Goal: Information Seeking & Learning: Learn about a topic

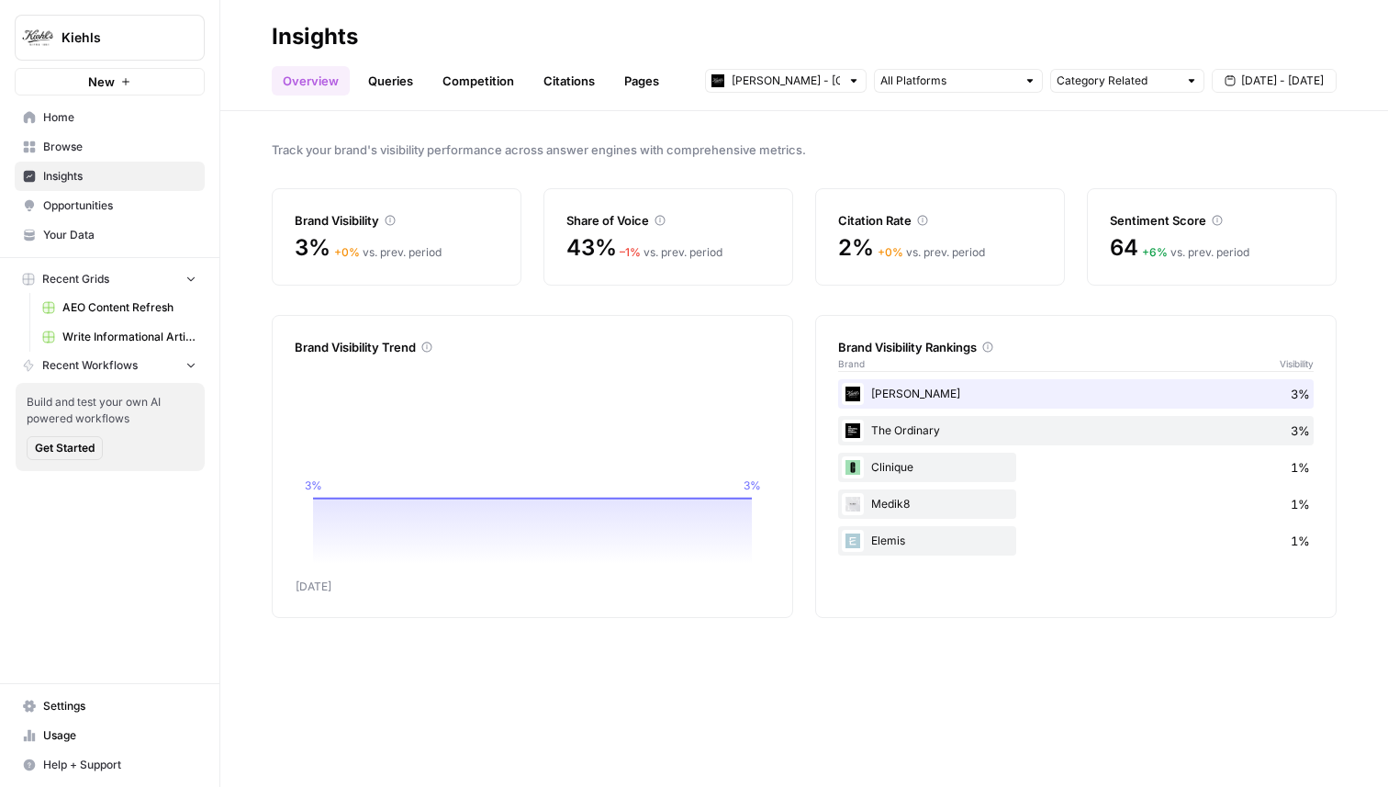
click at [391, 78] on link "Queries" at bounding box center [390, 80] width 67 height 29
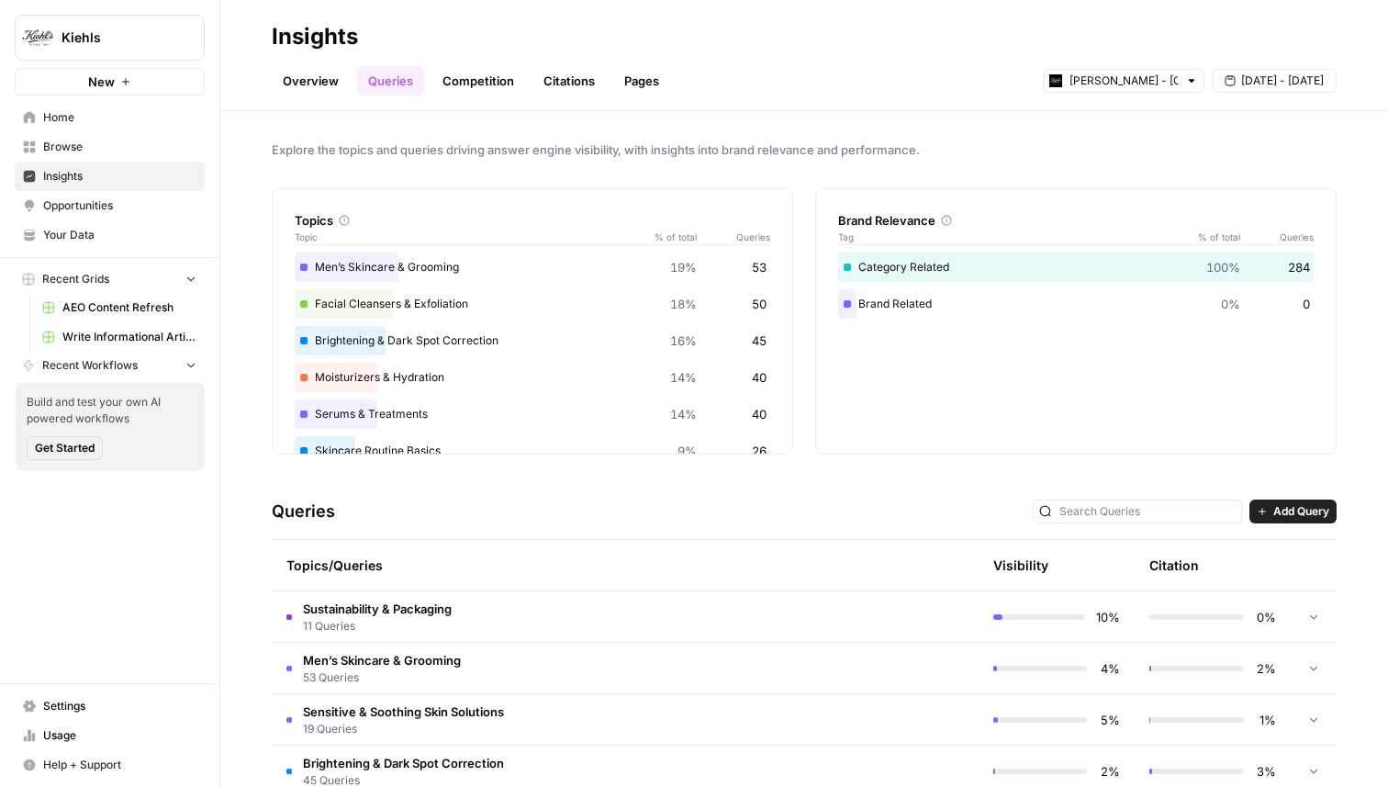
click at [353, 626] on span "11 Queries" at bounding box center [377, 626] width 149 height 17
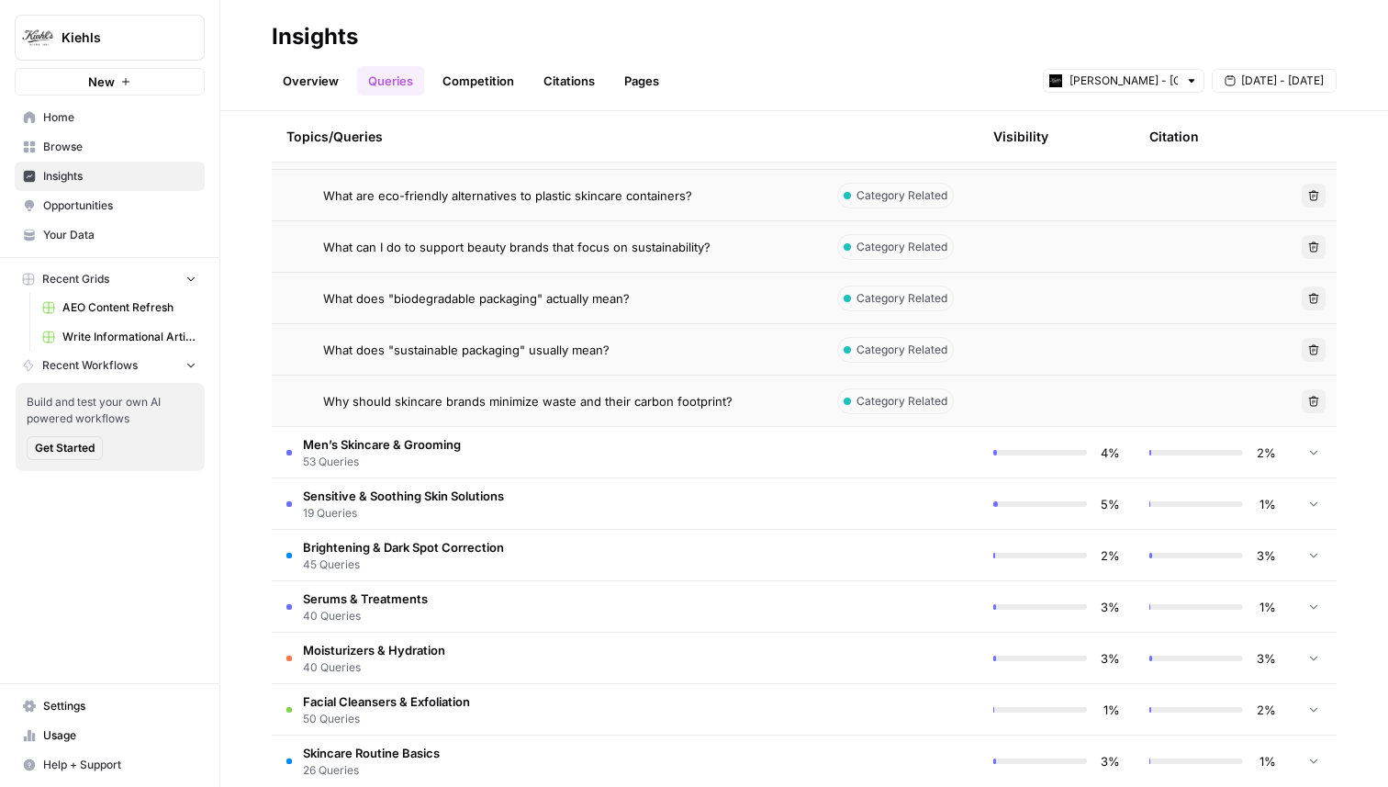
scroll to position [811, 0]
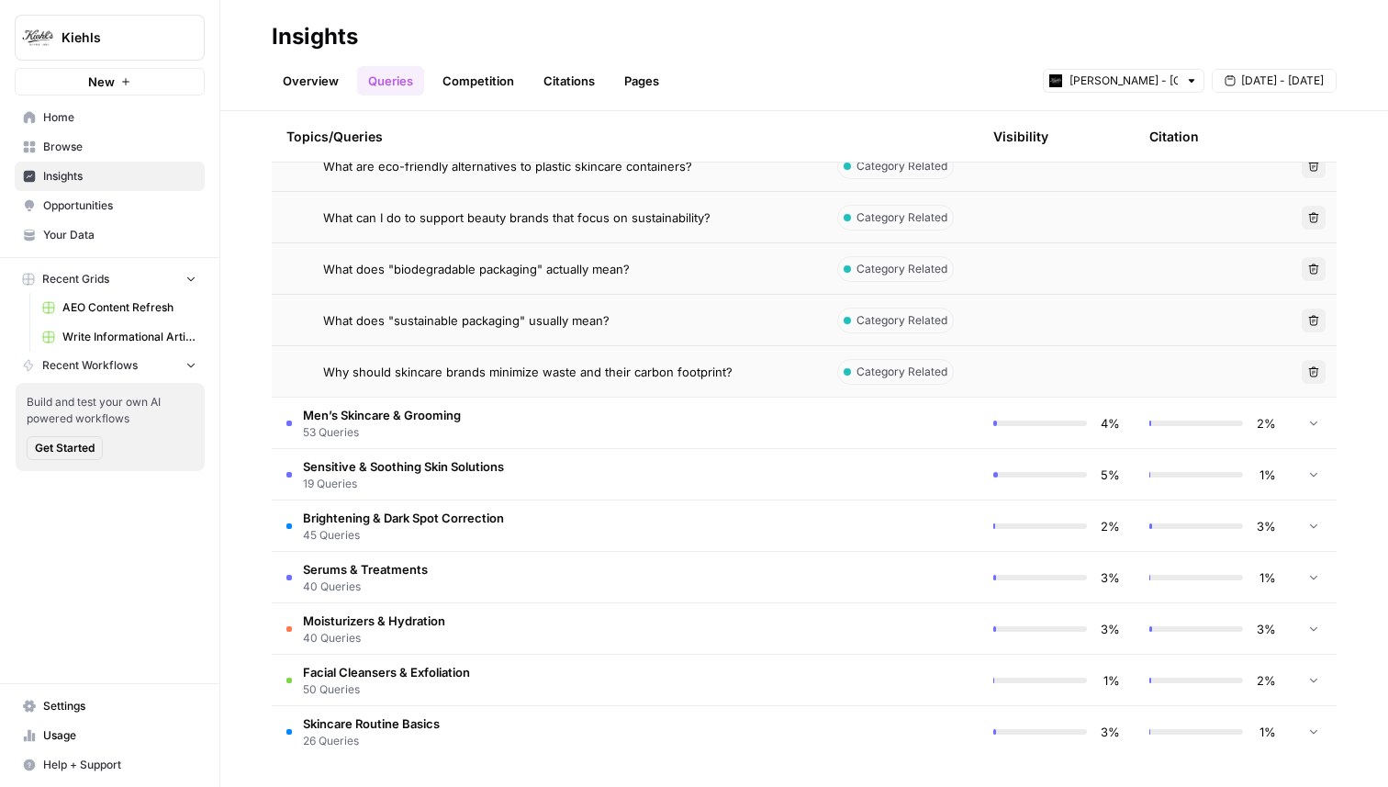
click at [462, 426] on td "Men’s Skincare & Grooming 53 Queries" at bounding box center [547, 423] width 551 height 50
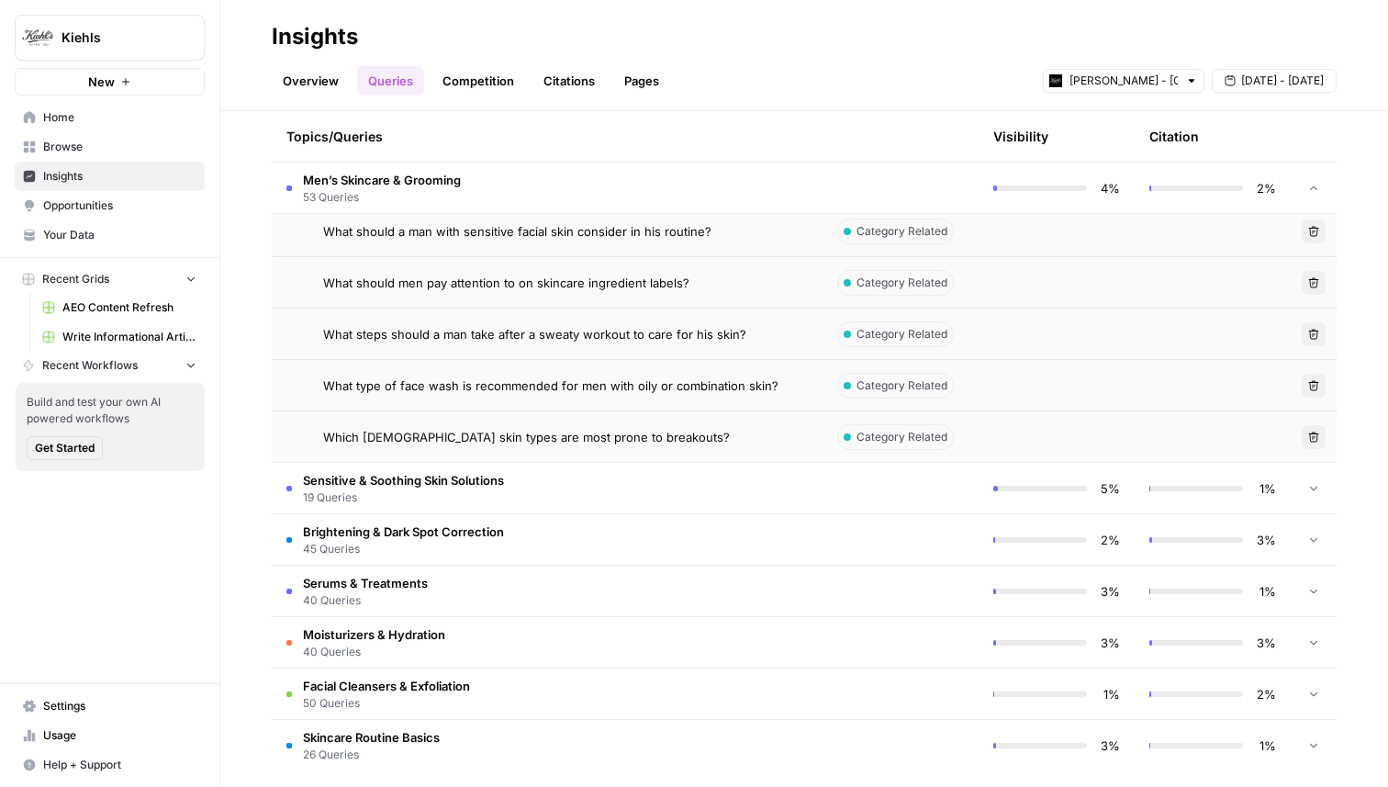
scroll to position [3536, 0]
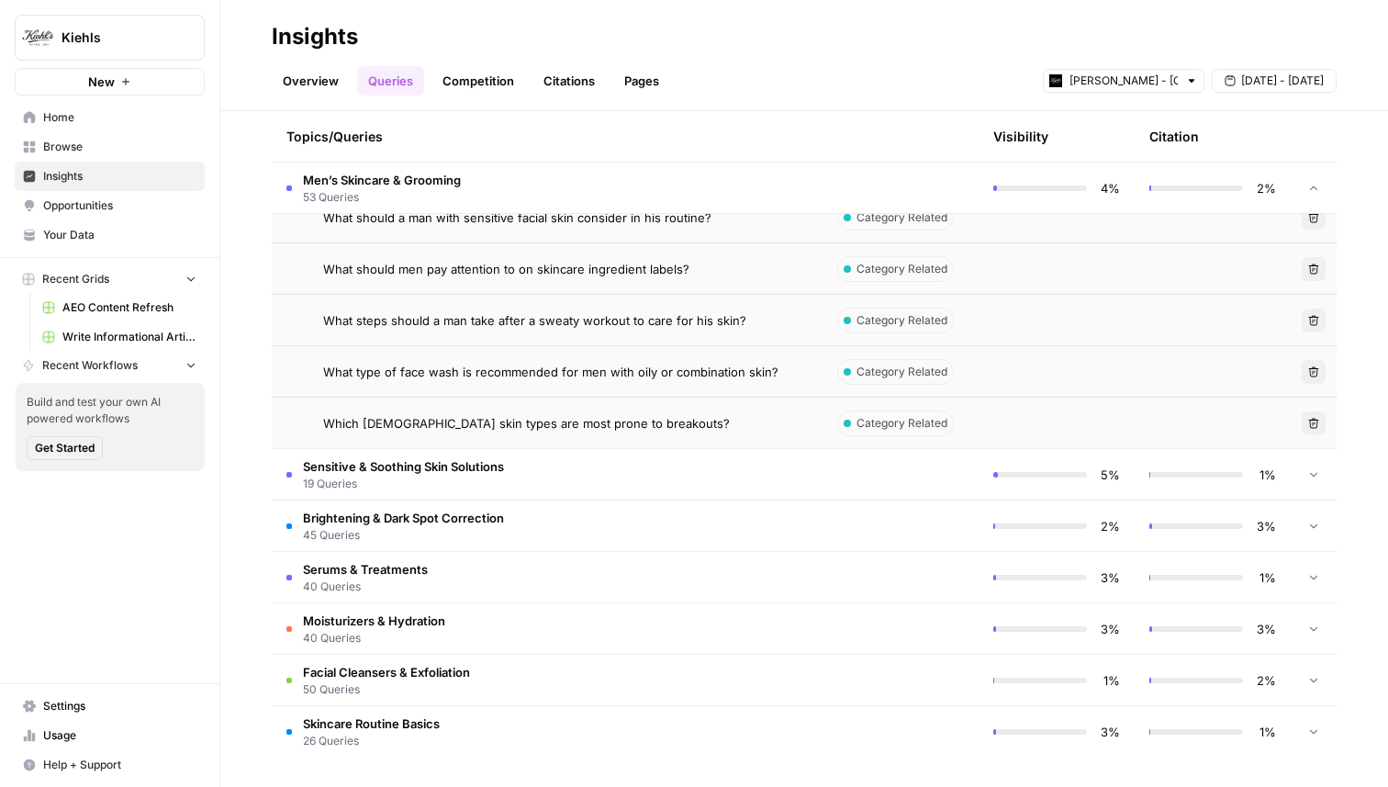
click at [846, 477] on td at bounding box center [901, 474] width 156 height 50
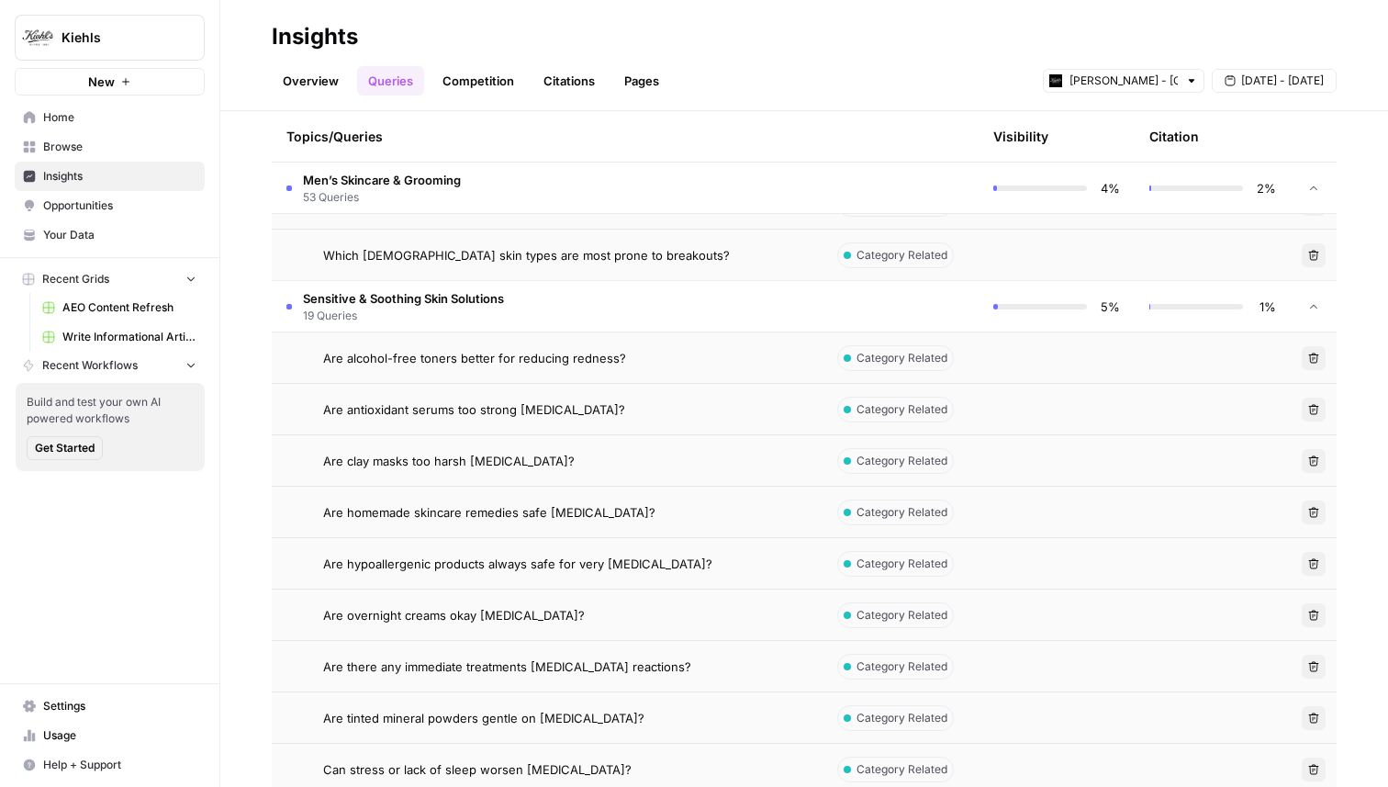
scroll to position [3601, 0]
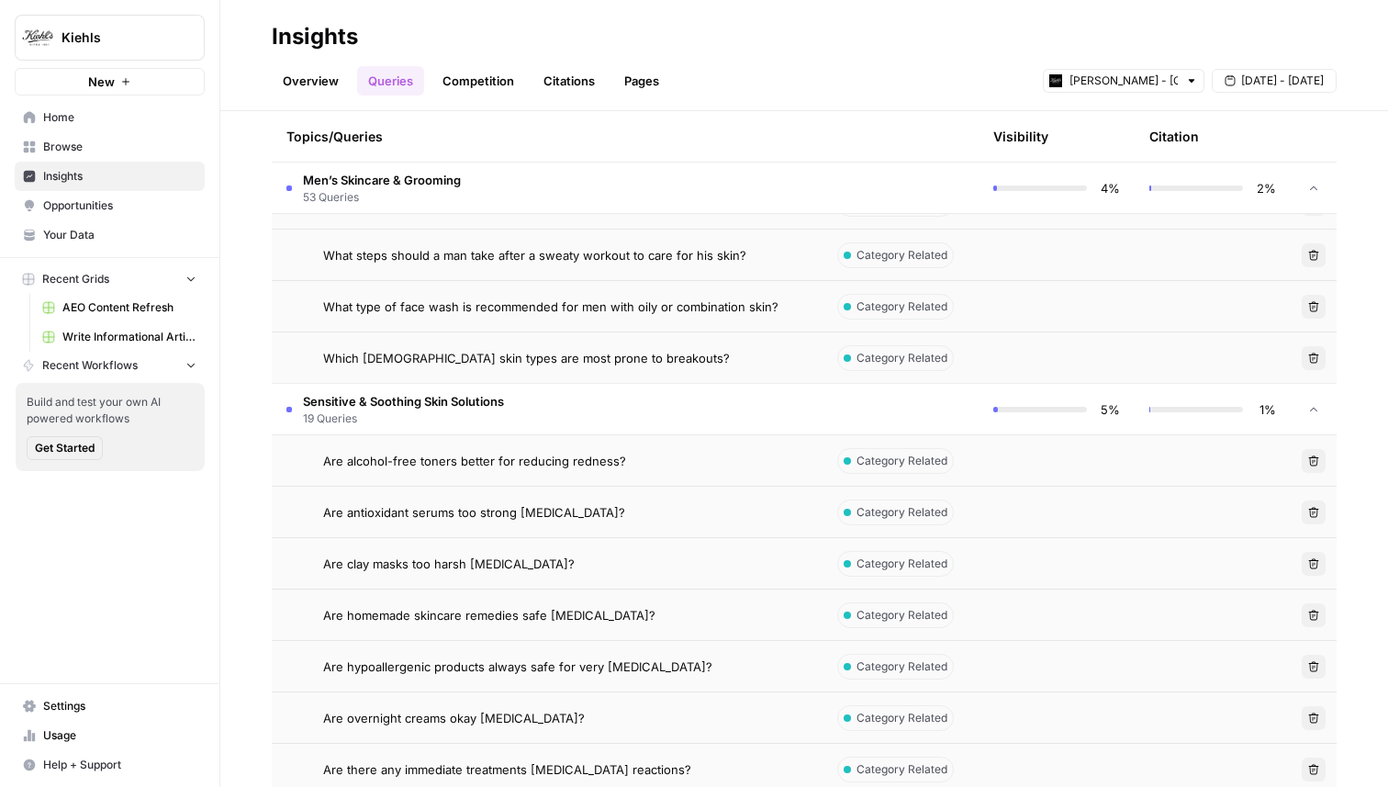
click at [959, 464] on td "Category Related" at bounding box center [901, 460] width 156 height 50
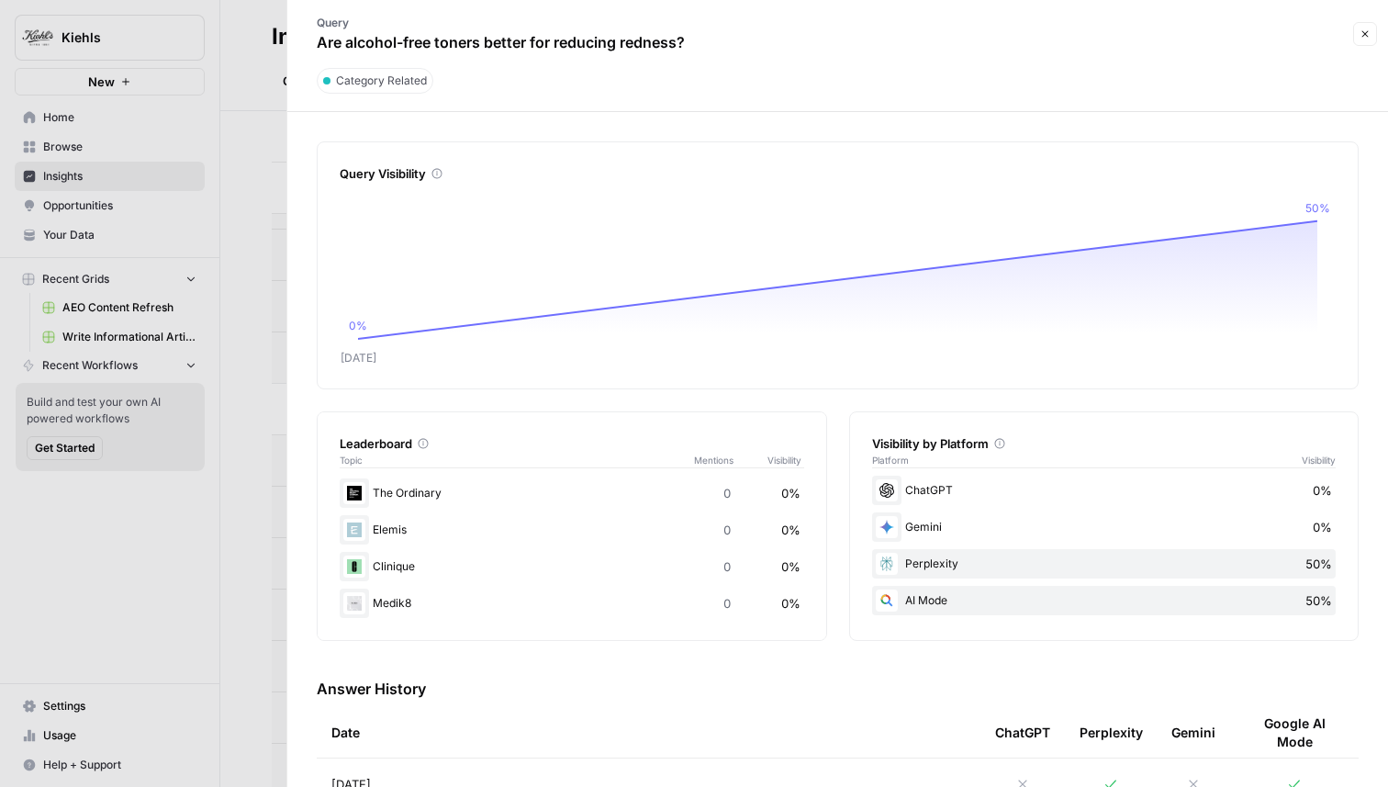
click at [1362, 38] on icon "button" at bounding box center [1365, 33] width 11 height 11
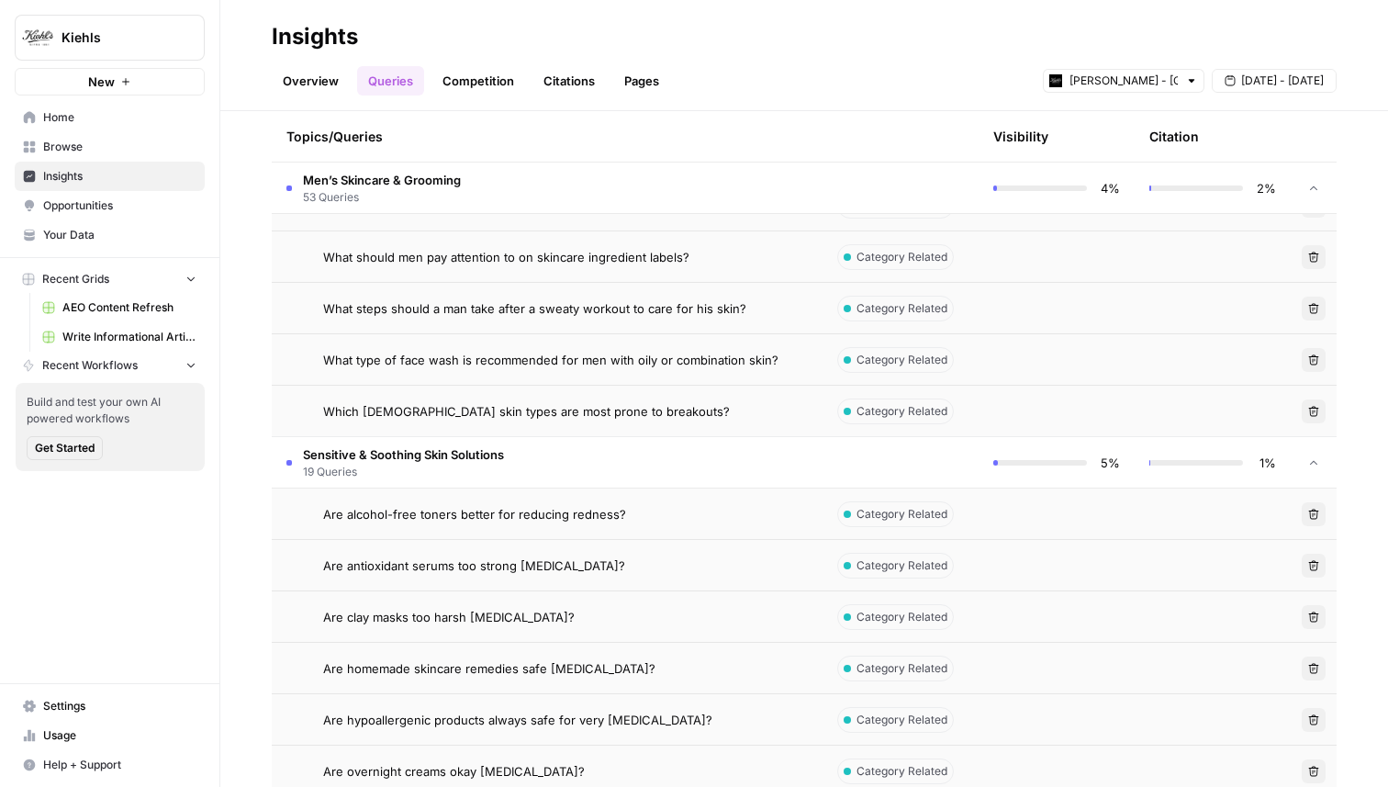
scroll to position [3866, 0]
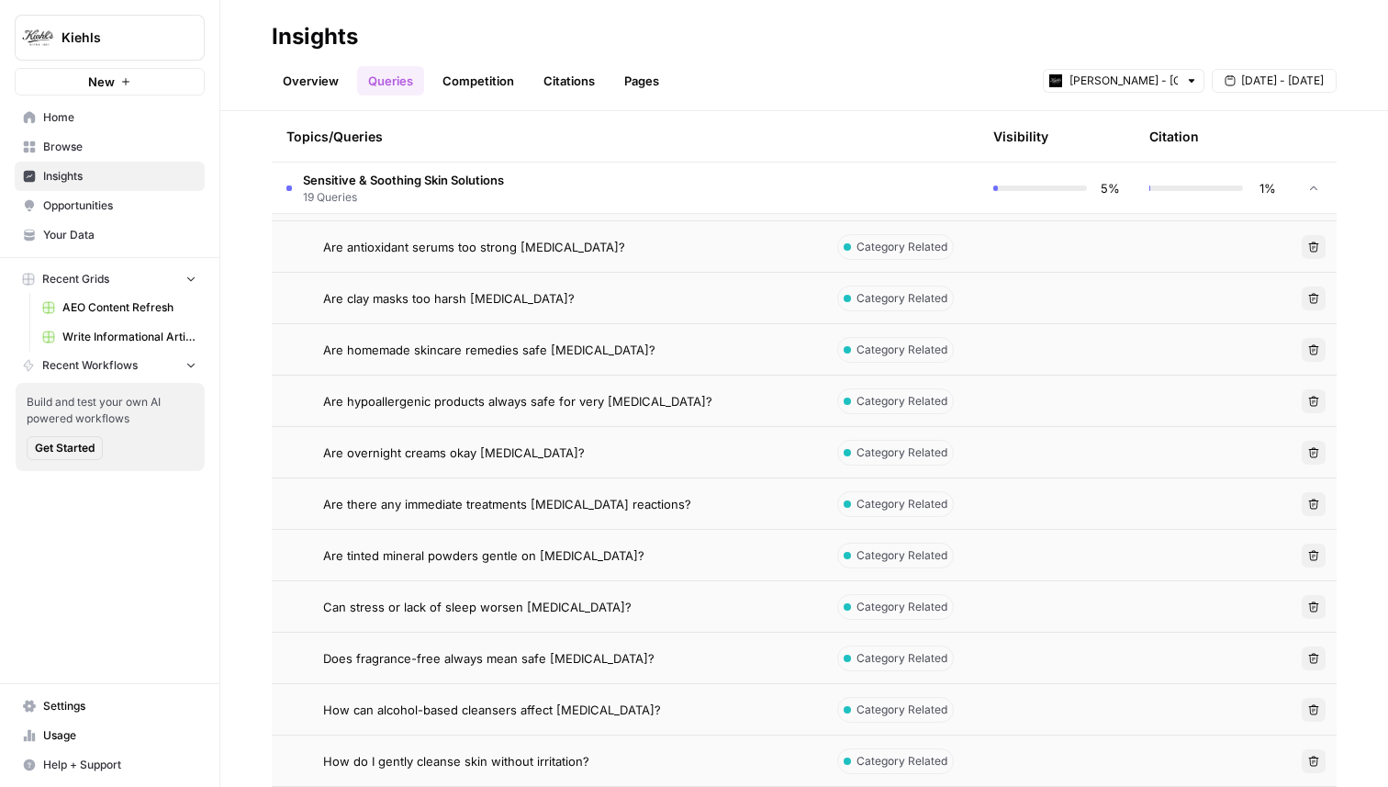
click at [1076, 524] on td at bounding box center [1057, 503] width 156 height 50
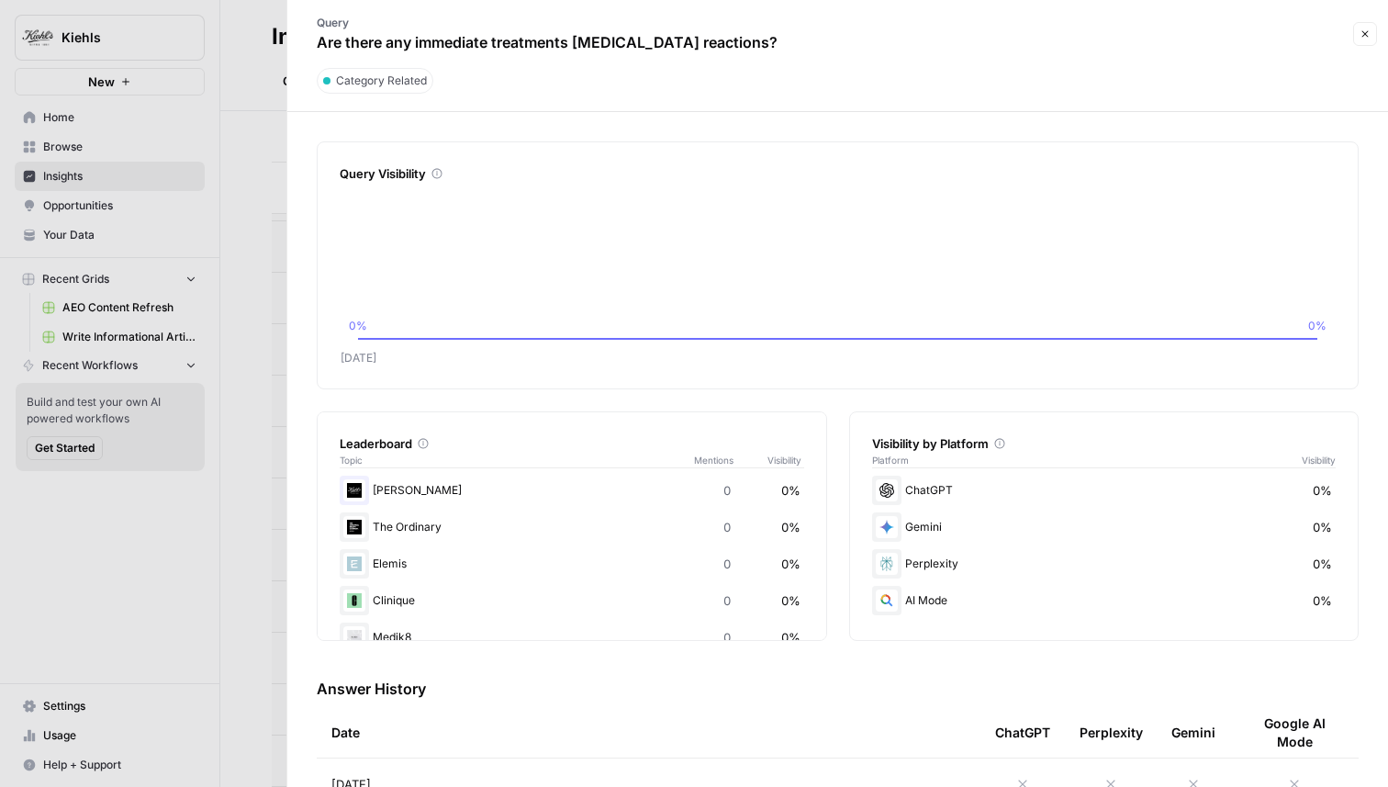
click at [1365, 31] on icon "button" at bounding box center [1365, 33] width 11 height 11
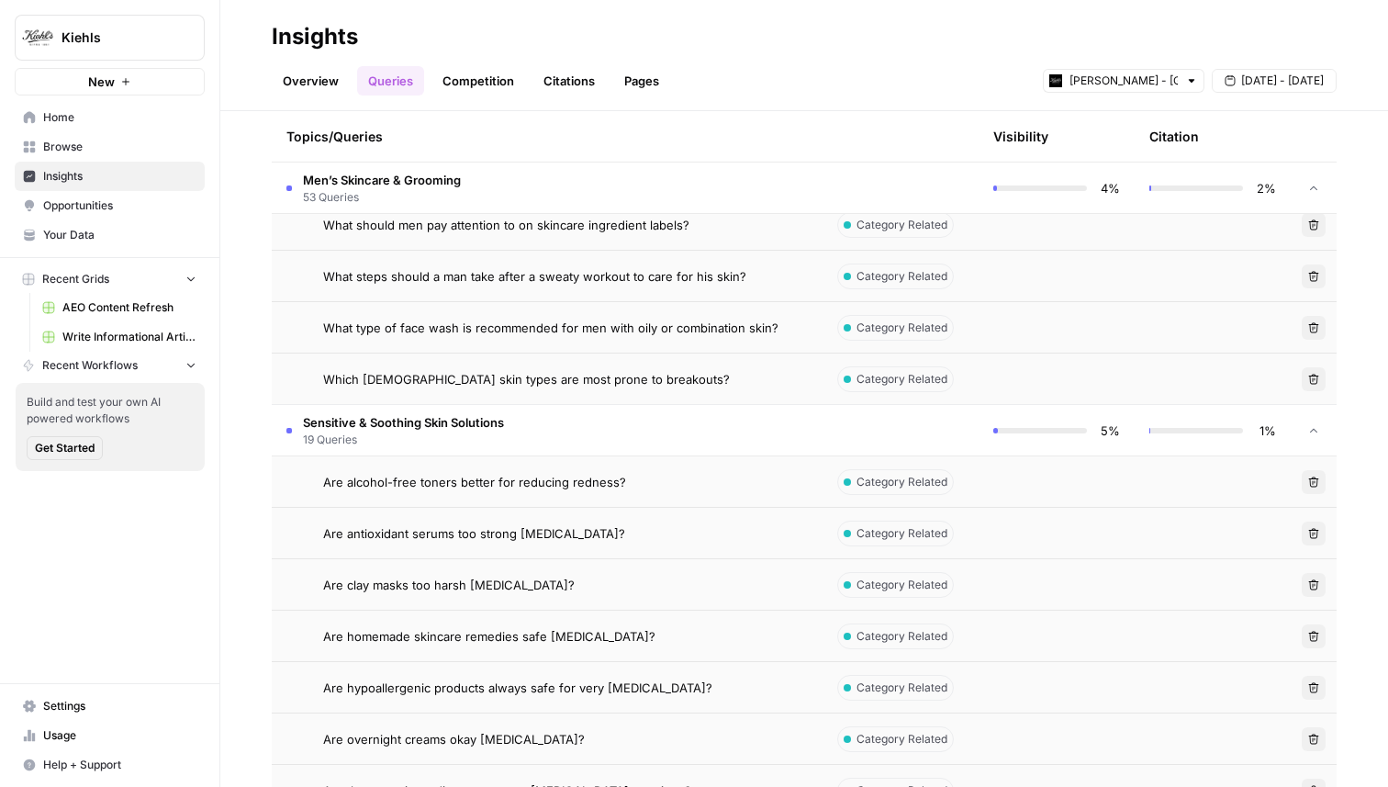
scroll to position [3555, 0]
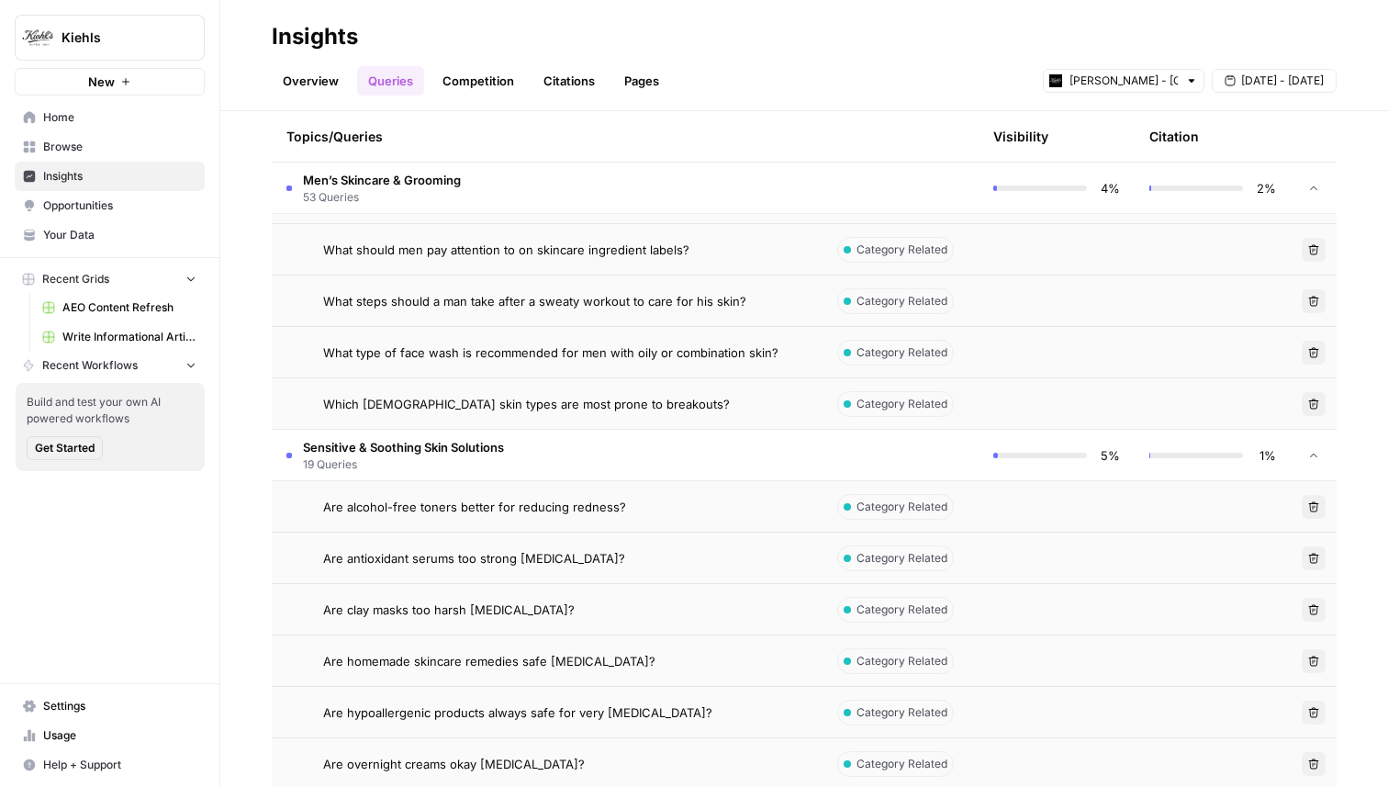
click at [712, 504] on div "Are alcohol-free toners better for reducing redness?" at bounding box center [565, 507] width 485 height 18
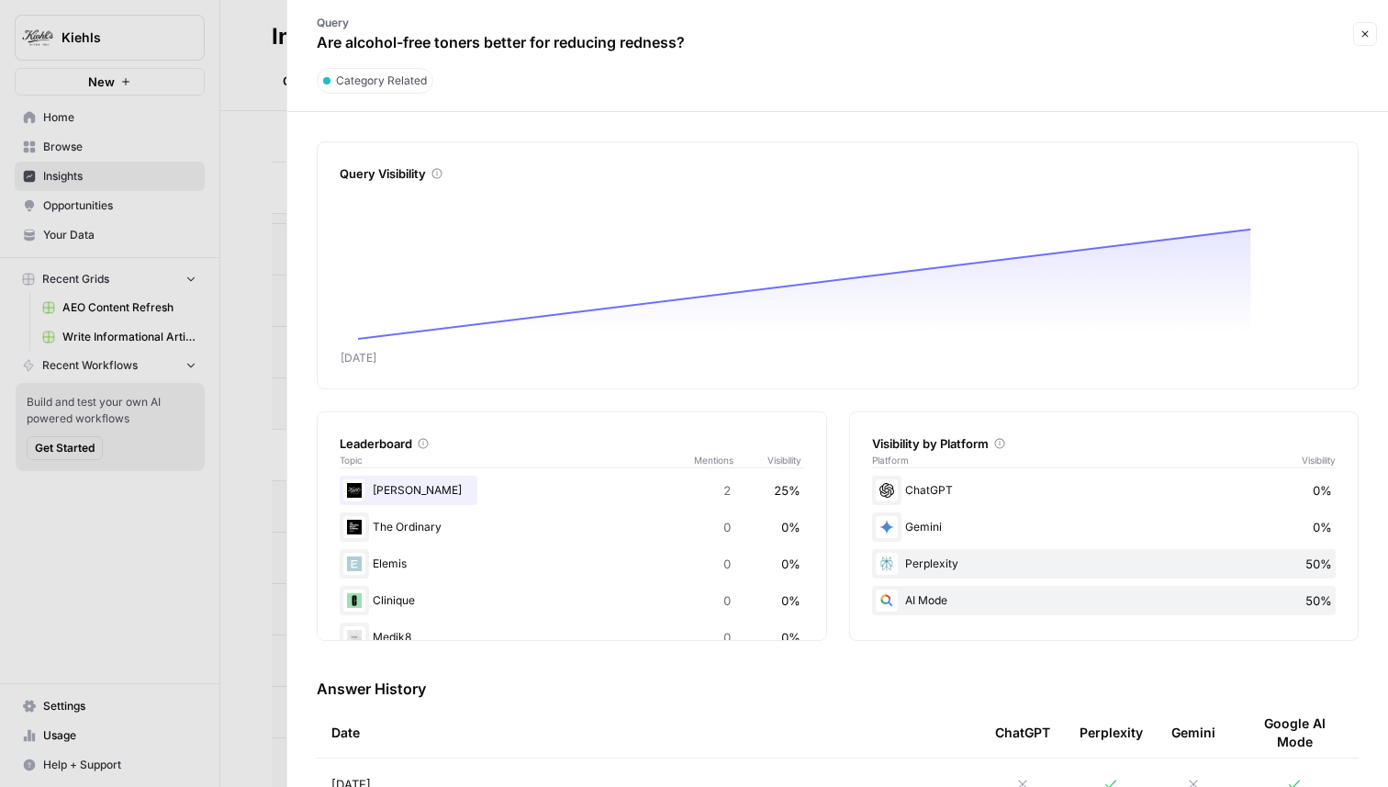
scroll to position [104, 0]
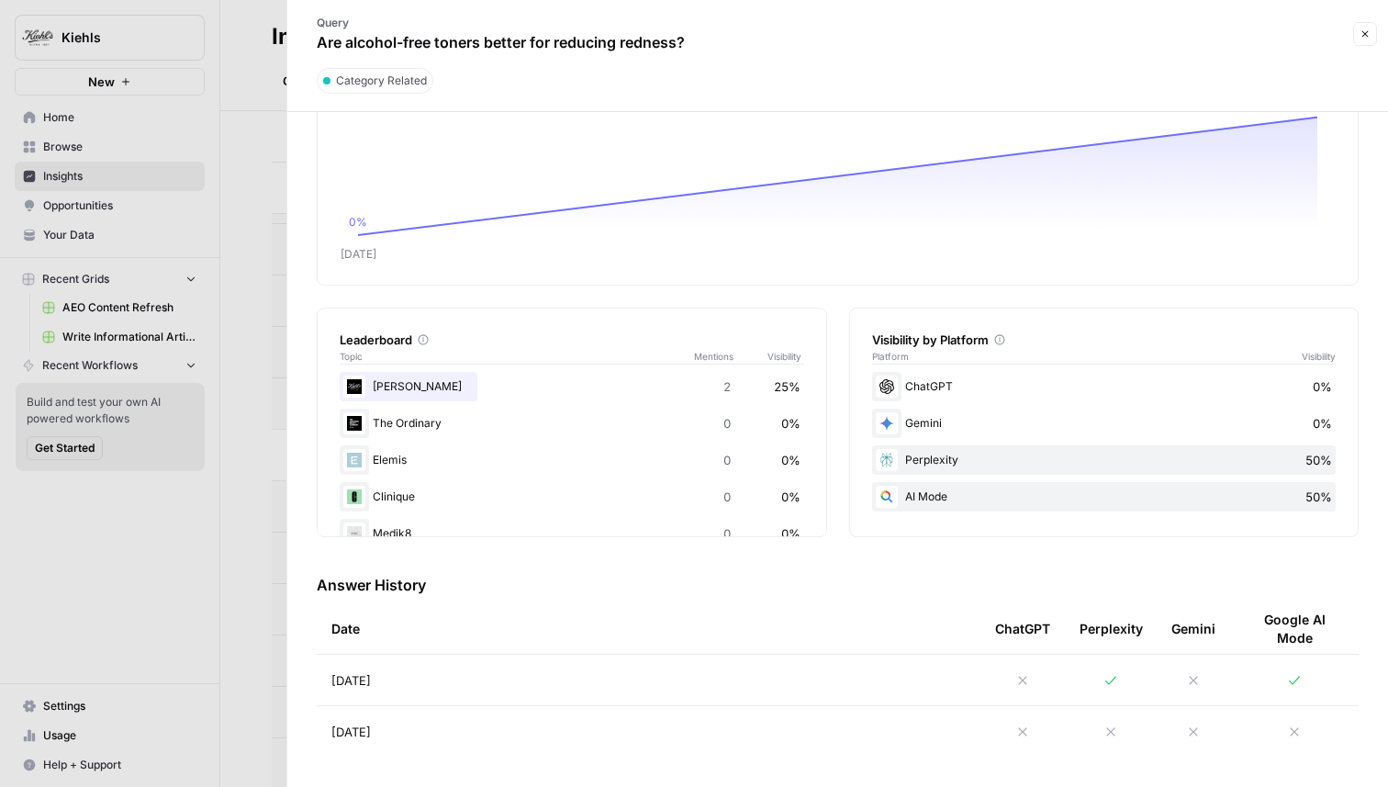
click at [656, 684] on td "Sep 3, 2025" at bounding box center [649, 680] width 664 height 50
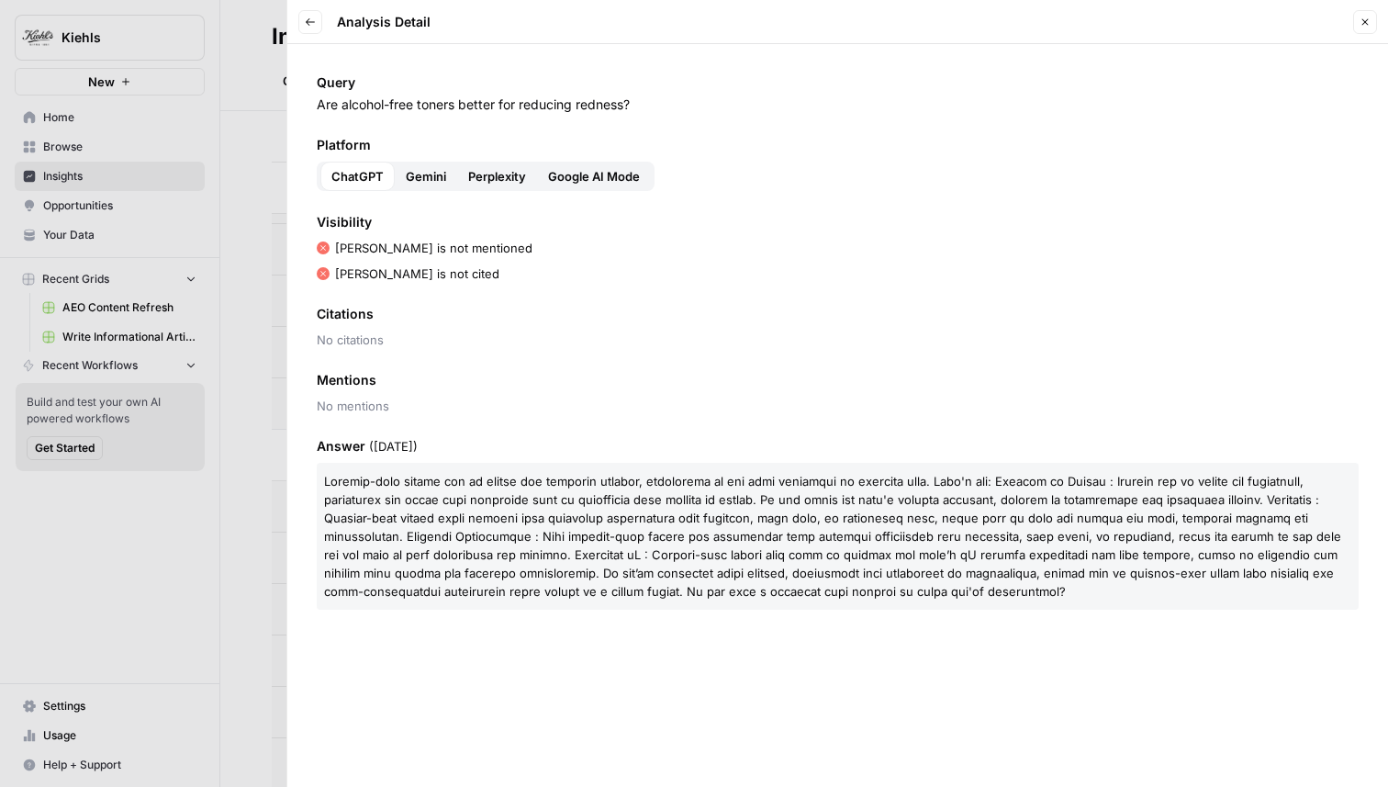
click at [311, 26] on icon "button" at bounding box center [310, 22] width 11 height 11
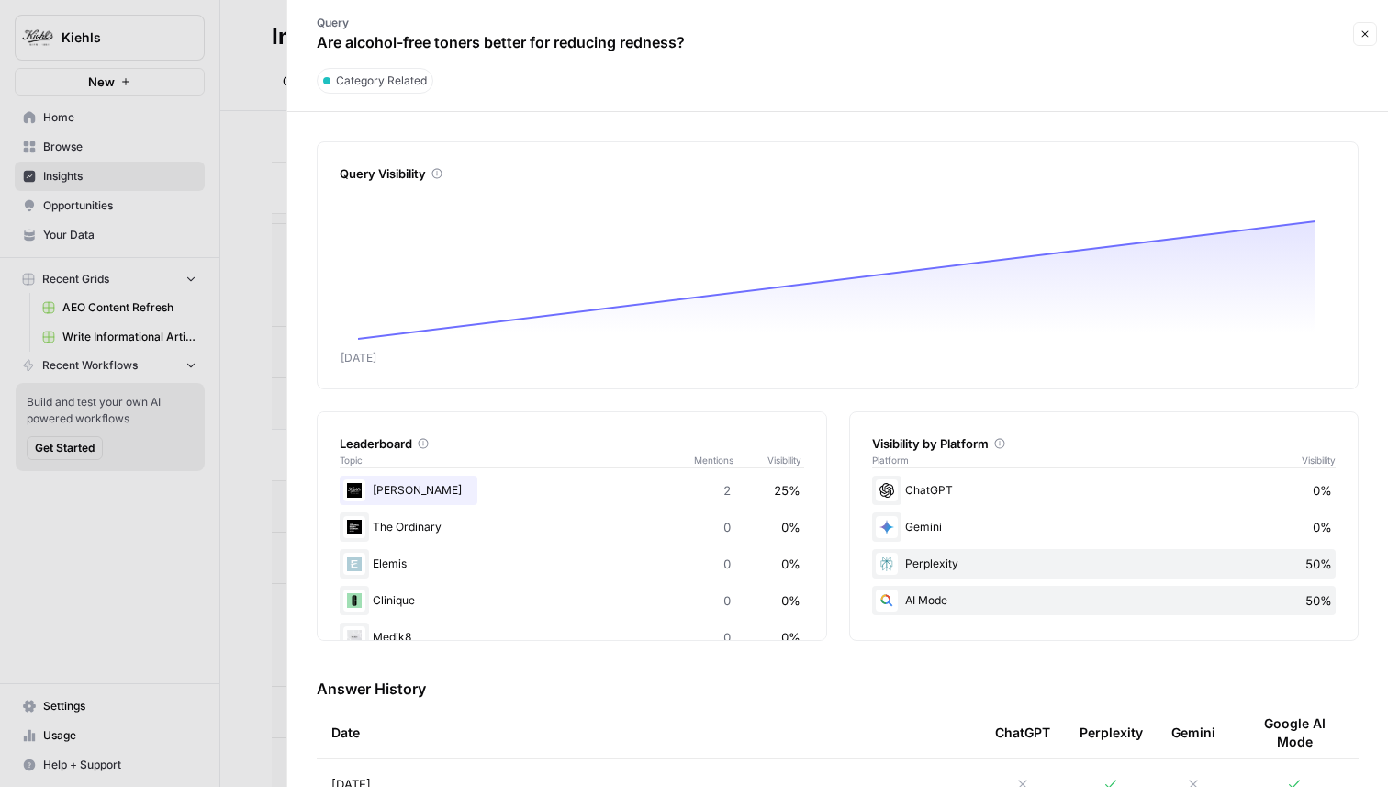
scroll to position [104, 0]
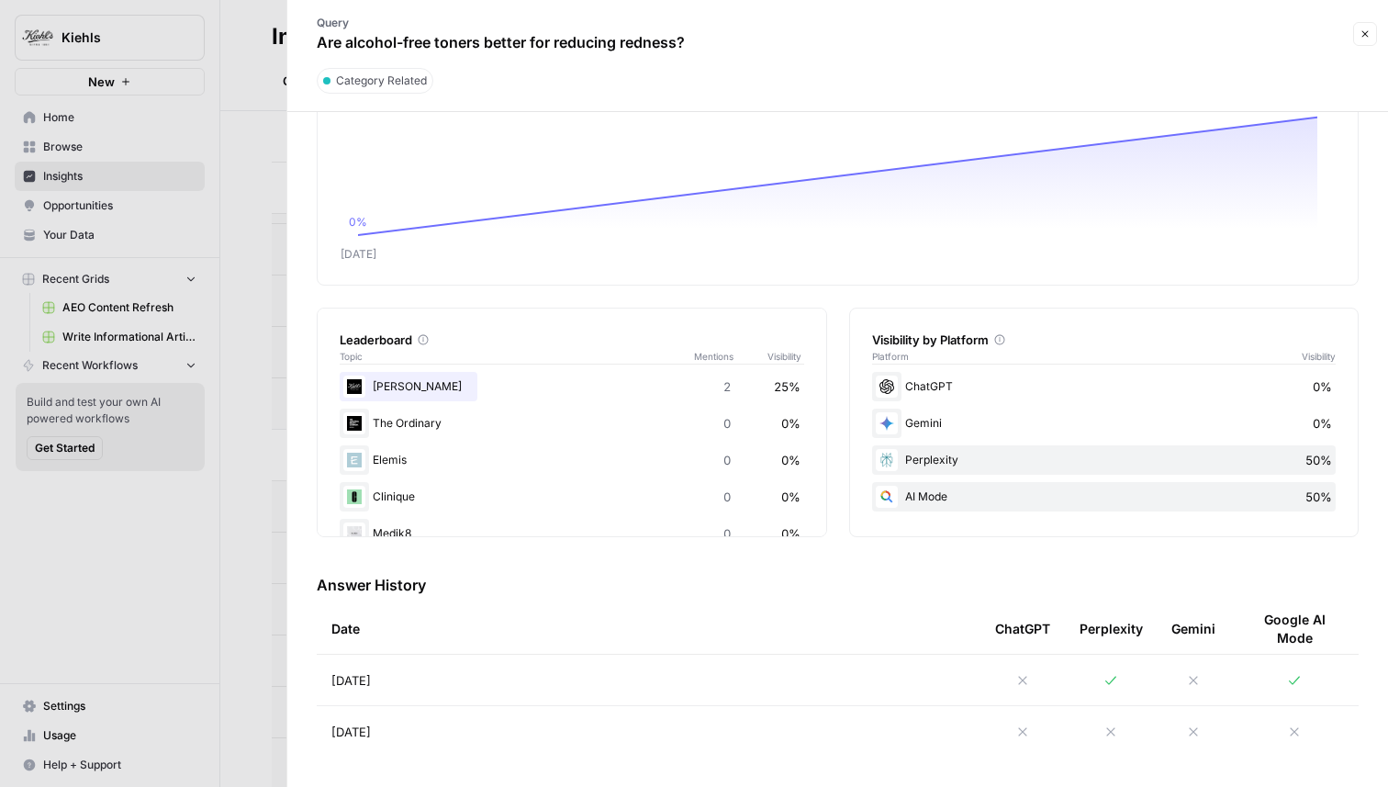
click at [1291, 676] on icon at bounding box center [1294, 680] width 15 height 15
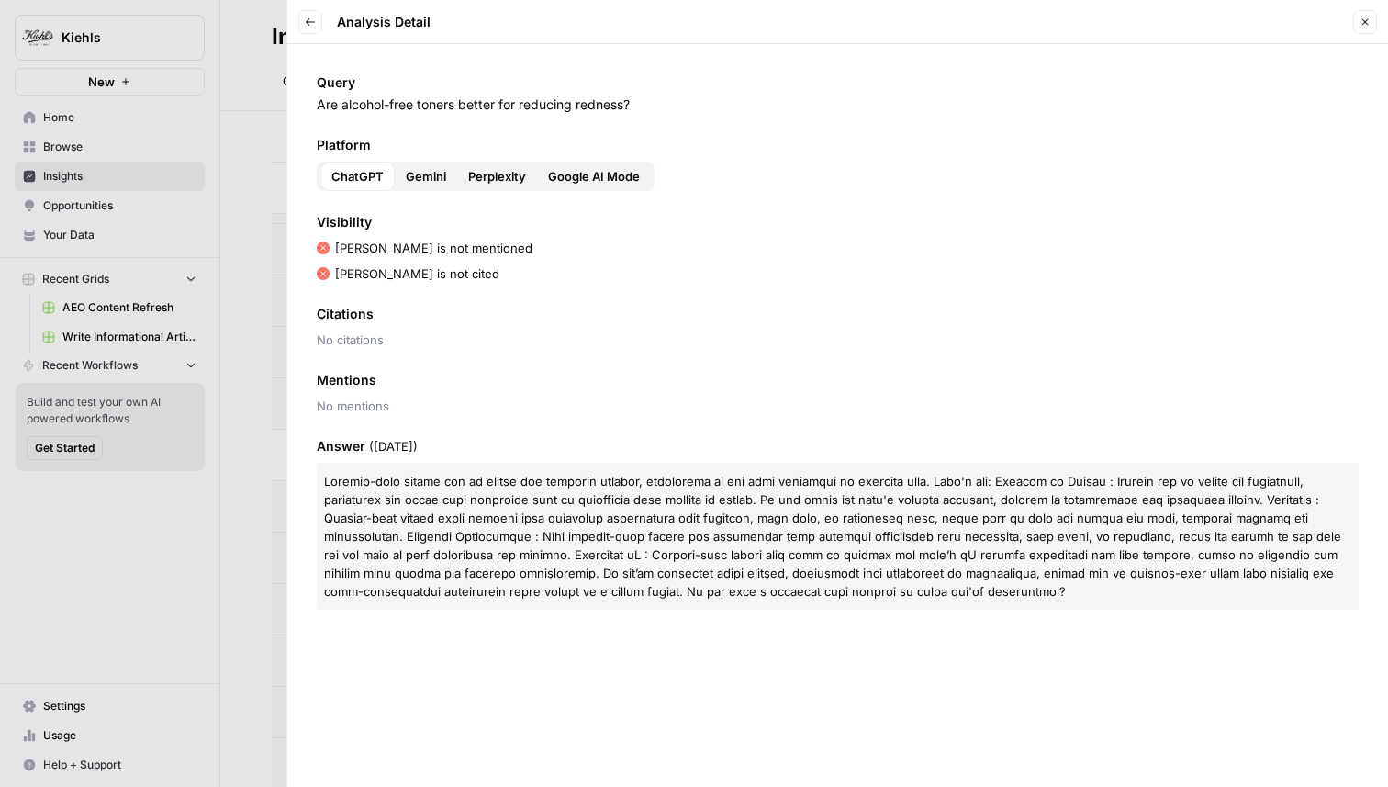
click at [310, 27] on icon "button" at bounding box center [310, 22] width 11 height 11
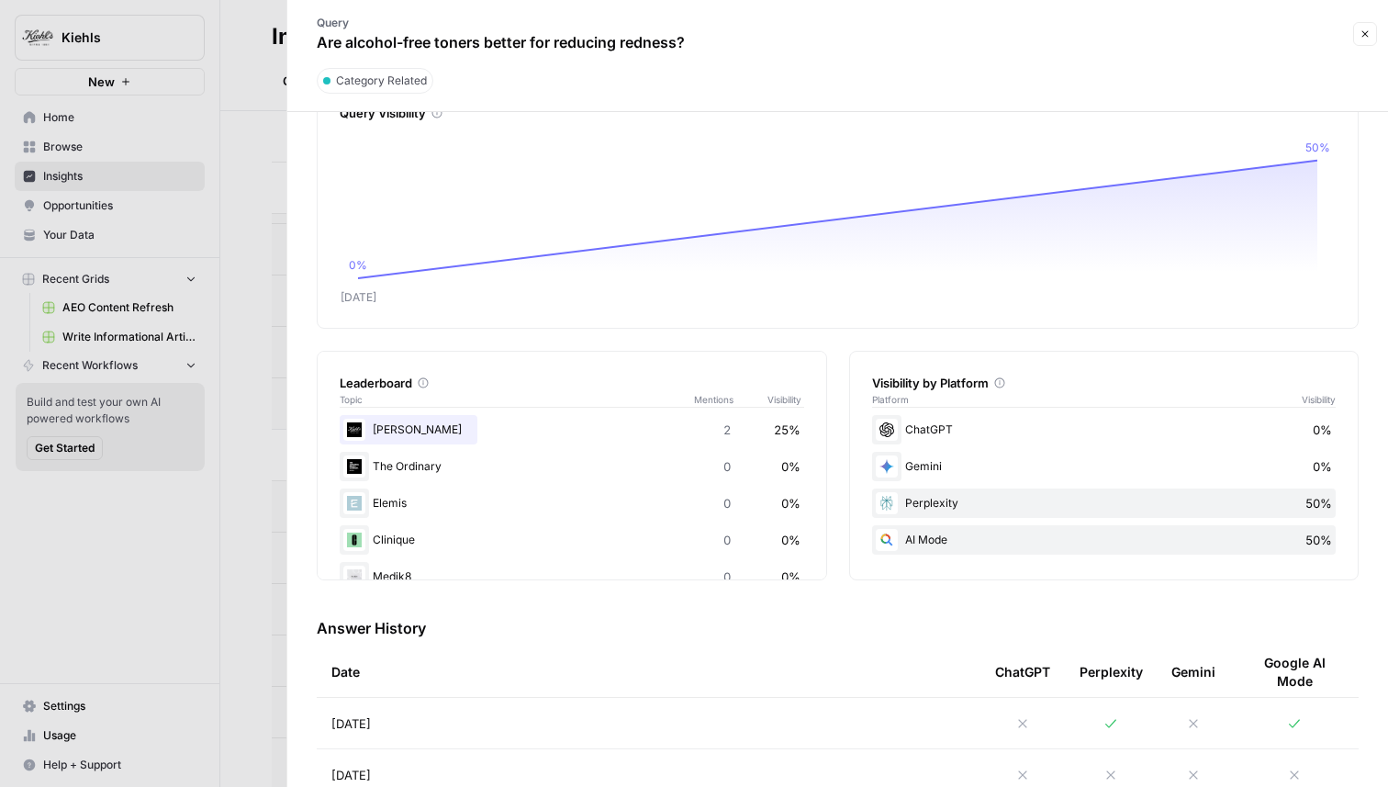
scroll to position [104, 0]
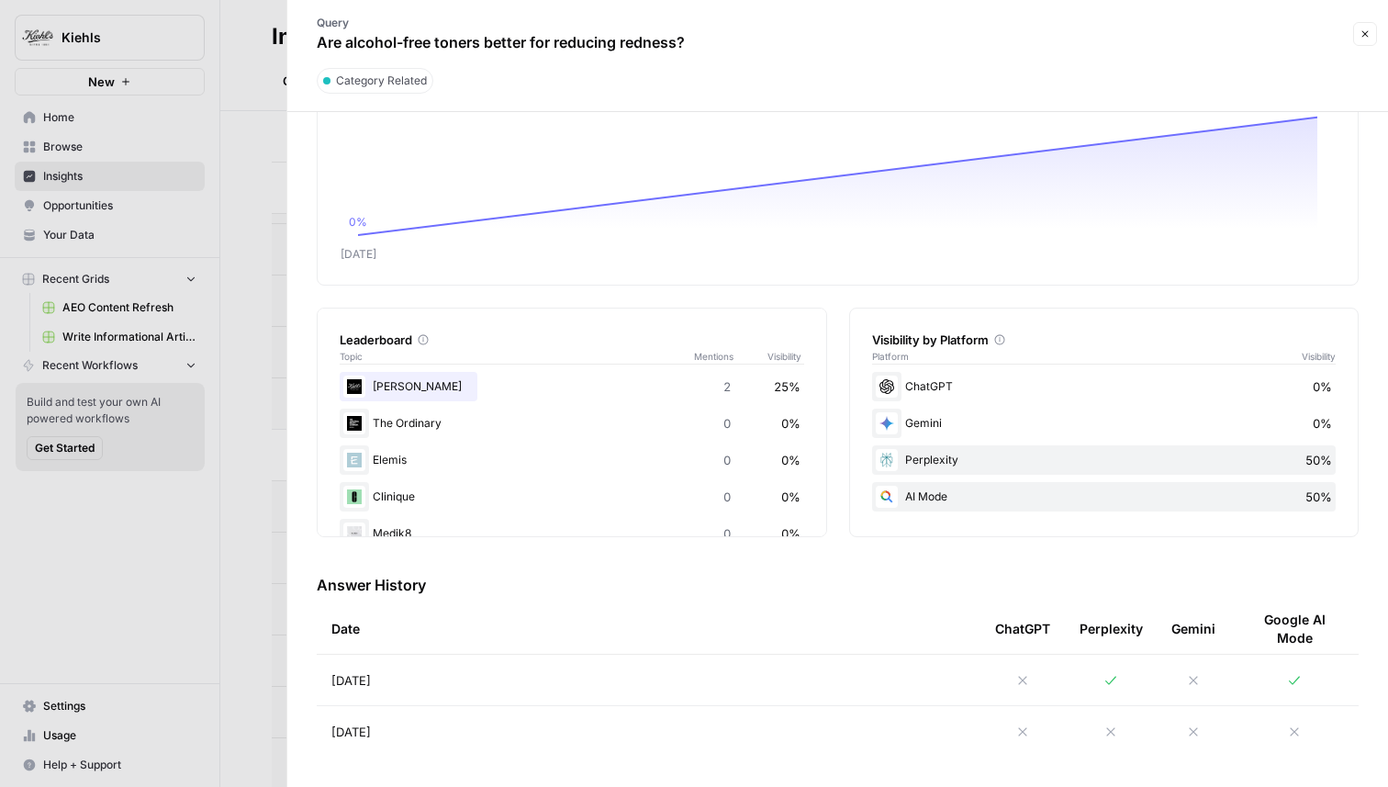
click at [1113, 678] on icon at bounding box center [1110, 680] width 11 height 8
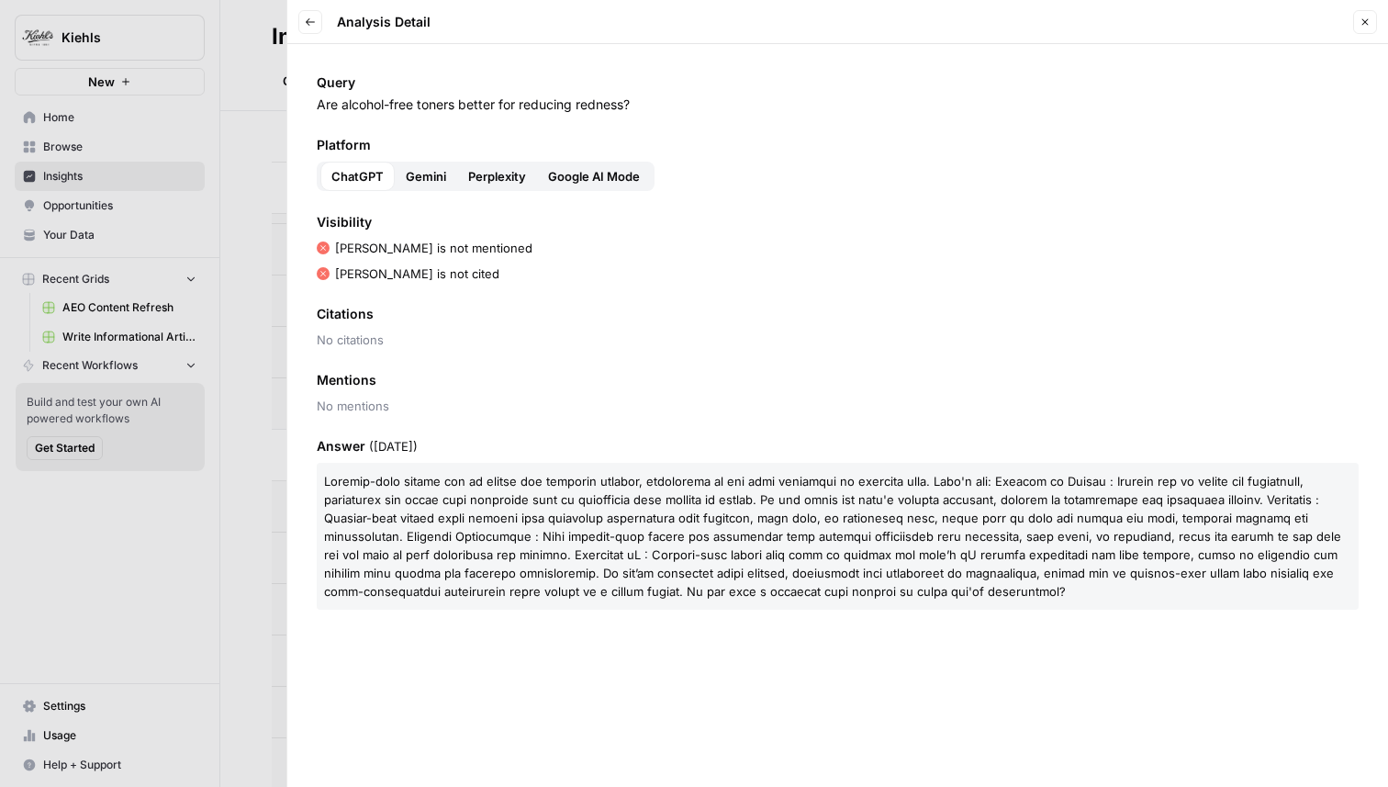
click at [508, 185] on span "Perplexity" at bounding box center [497, 176] width 58 height 18
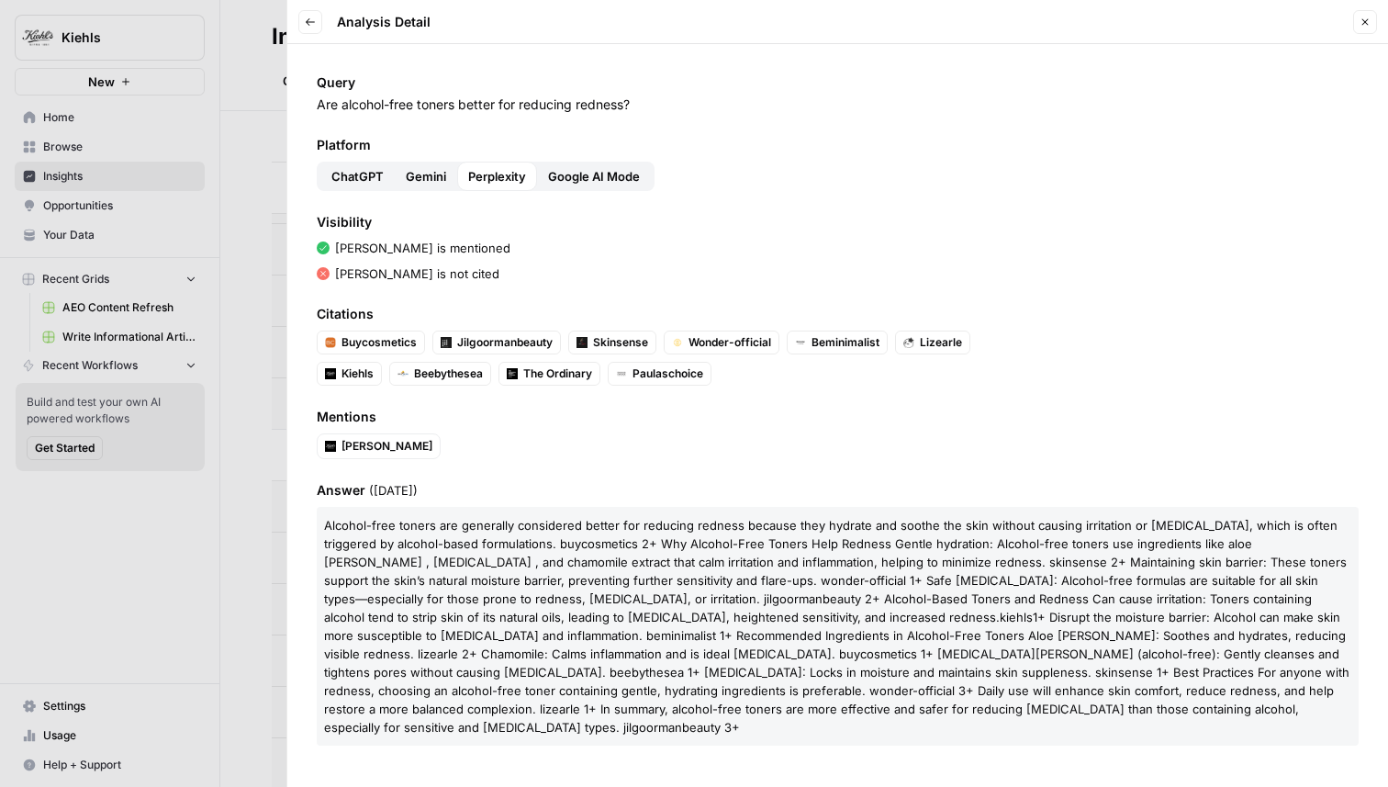
click at [311, 17] on icon "button" at bounding box center [310, 22] width 11 height 11
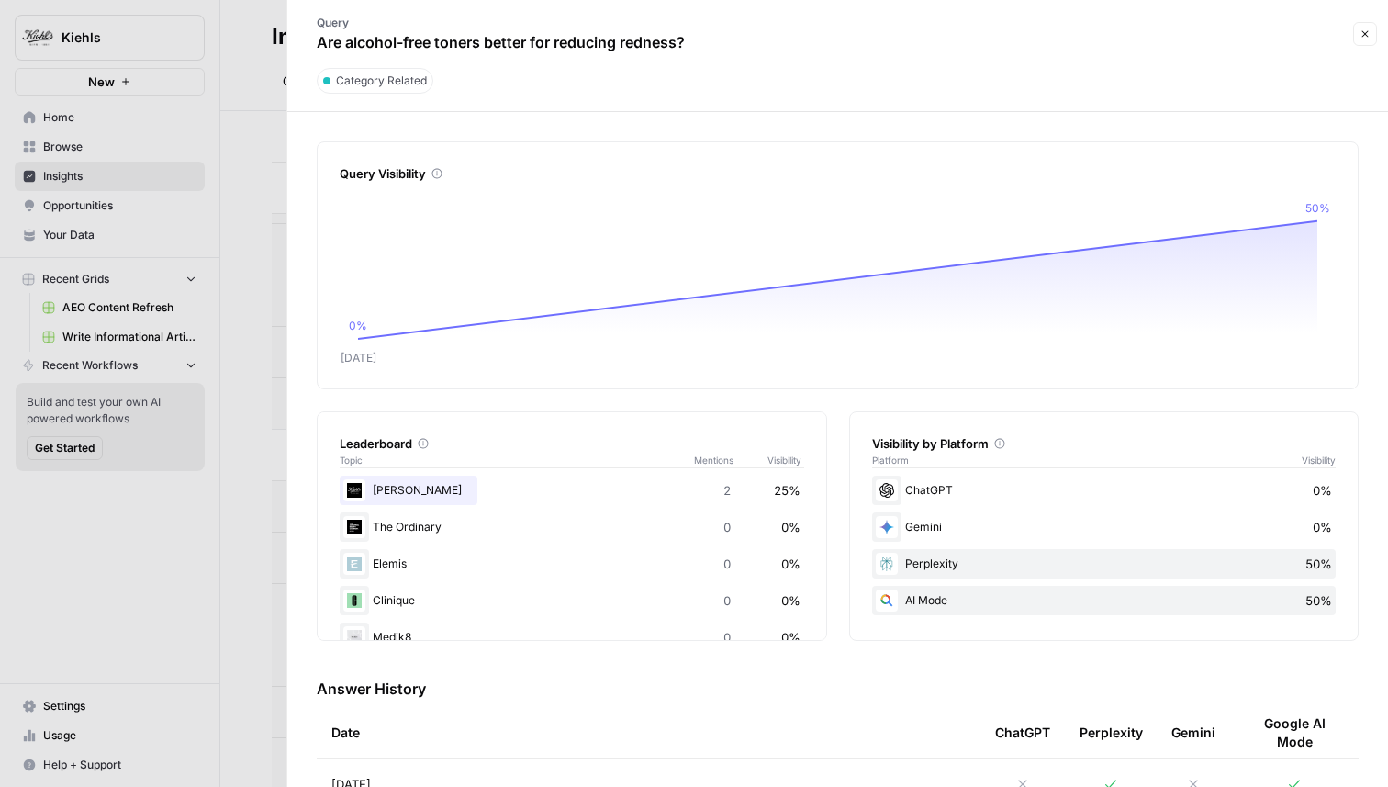
click at [1356, 38] on button "Close" at bounding box center [1365, 34] width 24 height 24
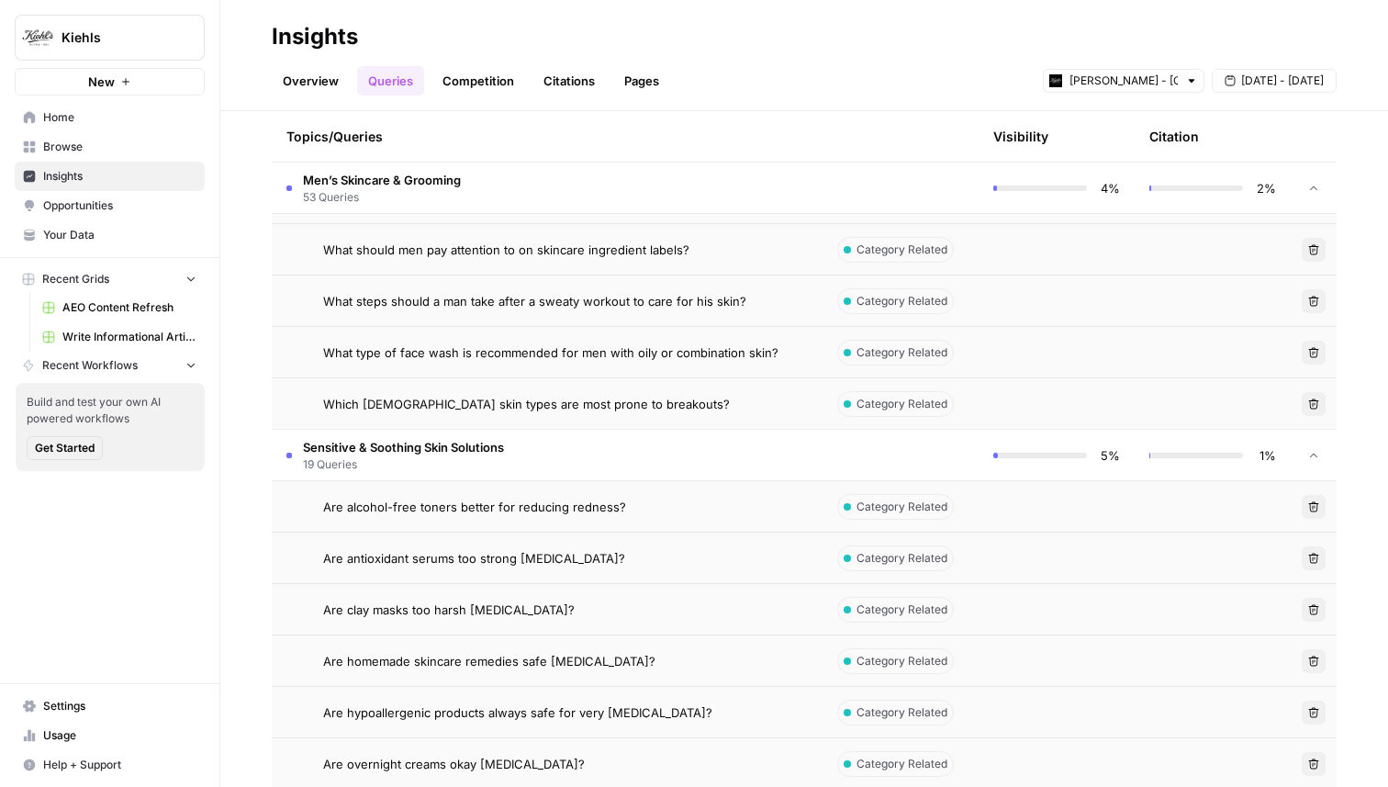
click at [732, 502] on div "Are alcohol-free toners better for reducing redness?" at bounding box center [565, 507] width 485 height 18
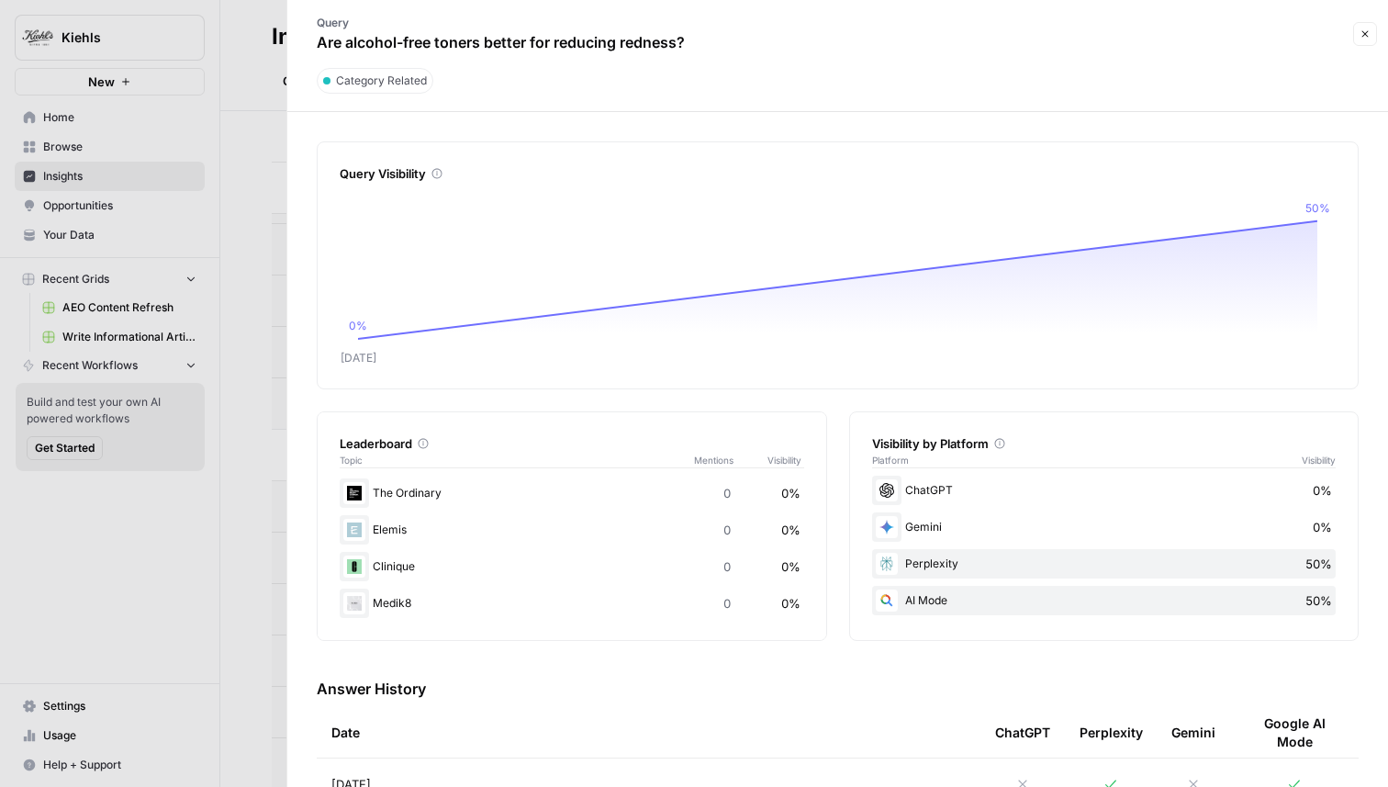
scroll to position [104, 0]
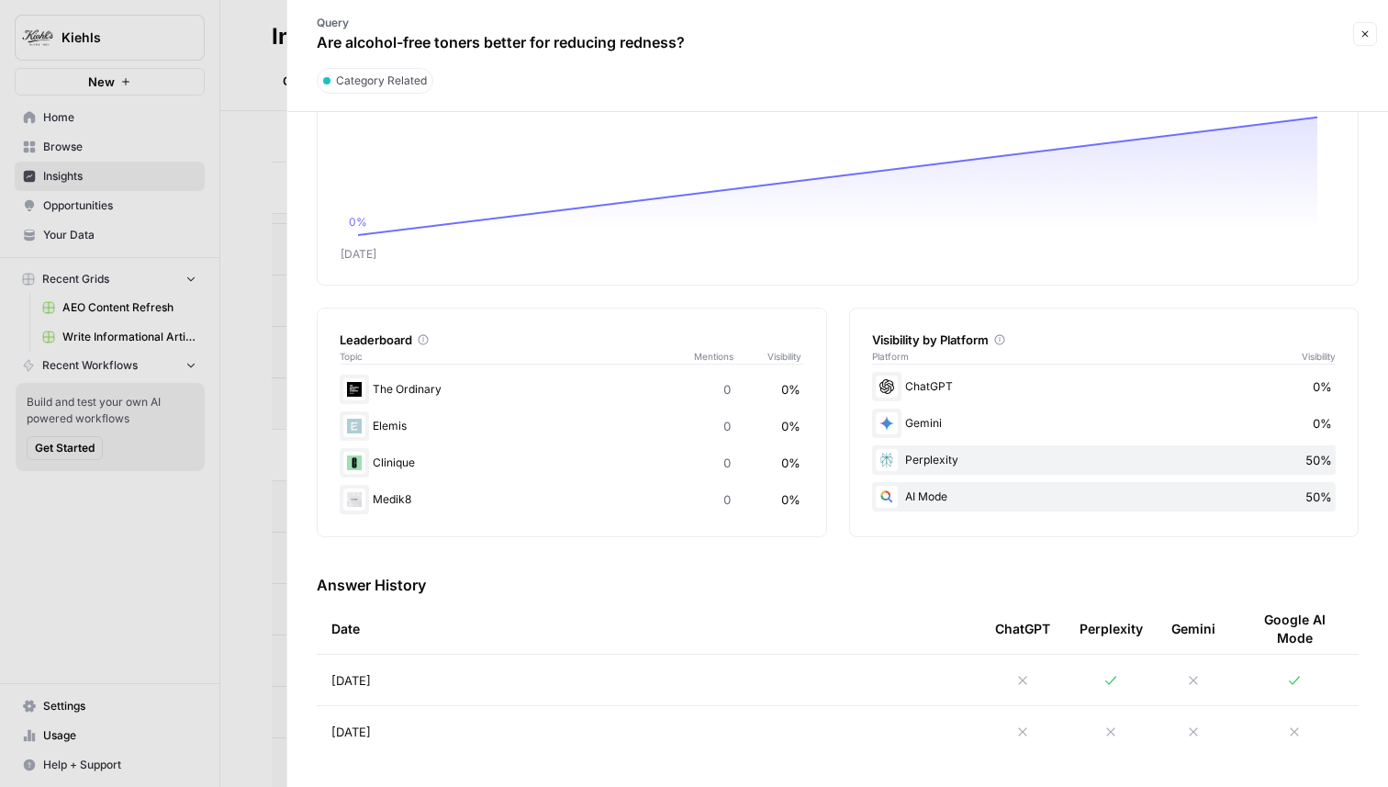
click at [1112, 678] on icon at bounding box center [1110, 680] width 11 height 8
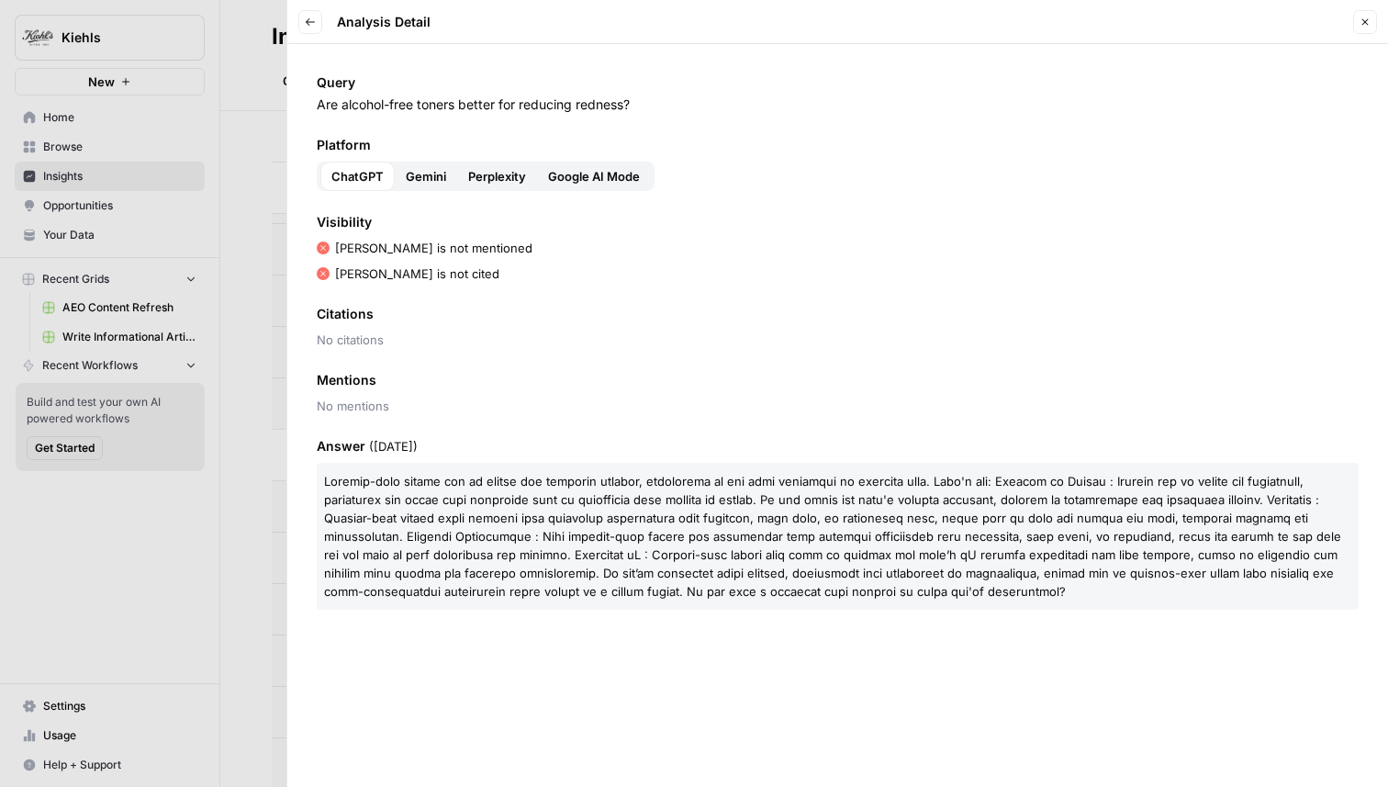
click at [493, 176] on span "Perplexity" at bounding box center [497, 176] width 58 height 18
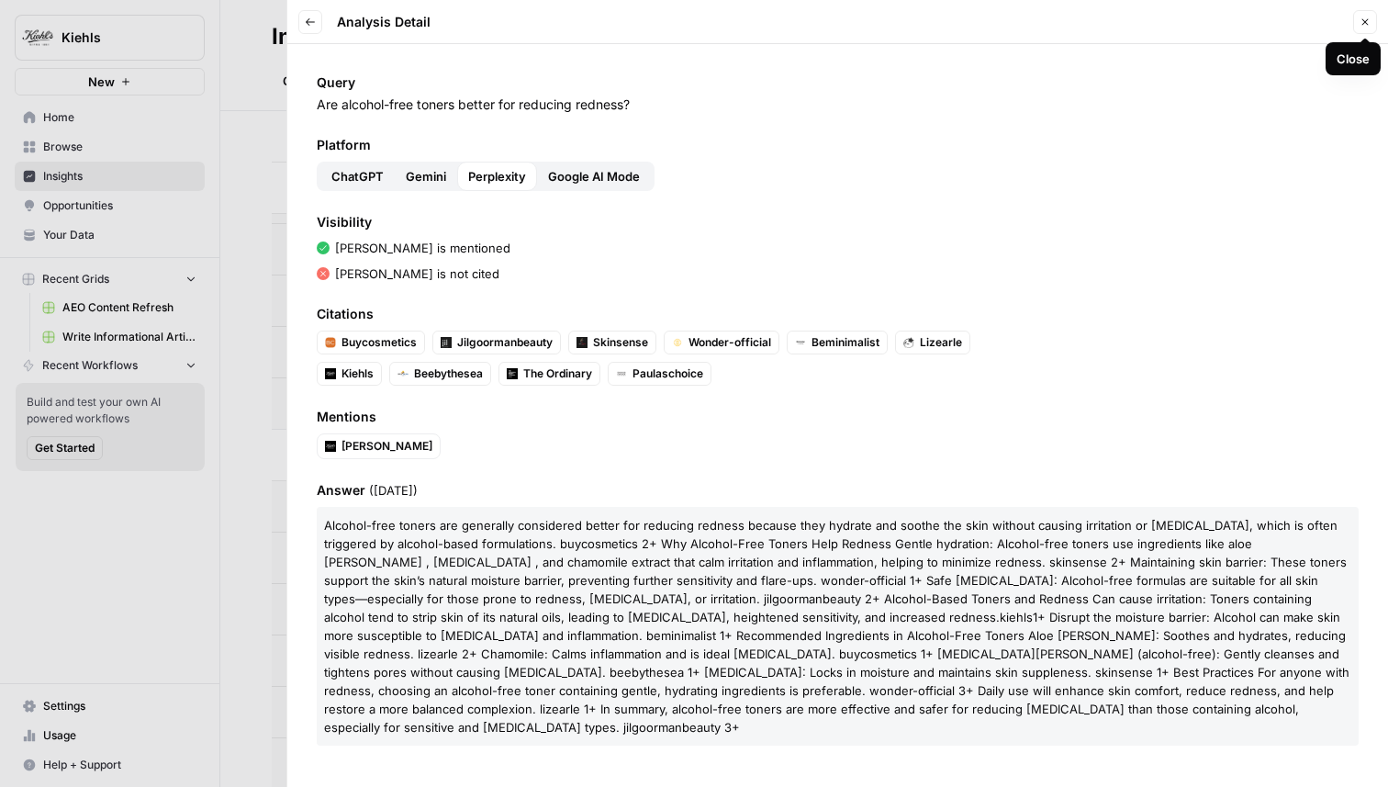
click at [1361, 18] on icon "button" at bounding box center [1365, 22] width 11 height 11
